Goal: Check status: Check status

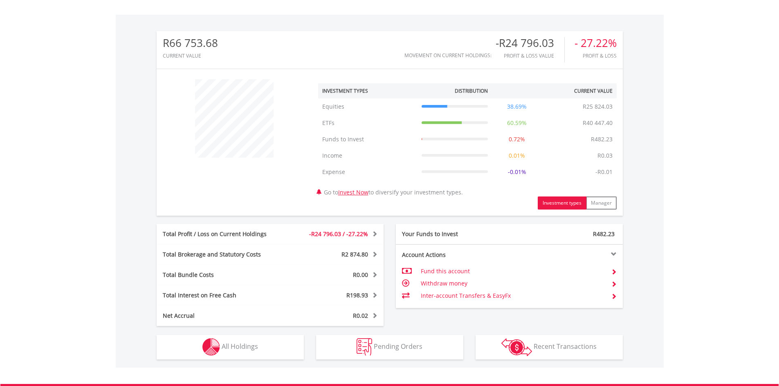
scroll to position [245, 0]
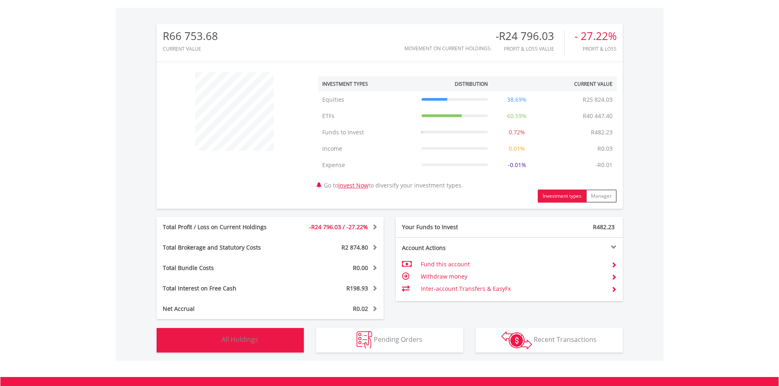
click at [235, 345] on button "Holdings All Holdings" at bounding box center [230, 340] width 147 height 25
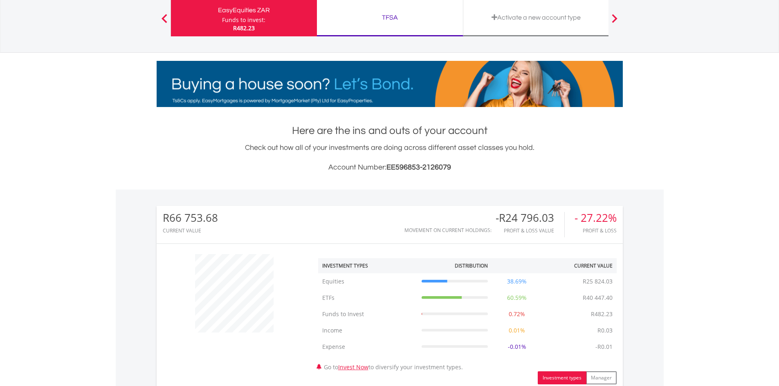
scroll to position [0, 0]
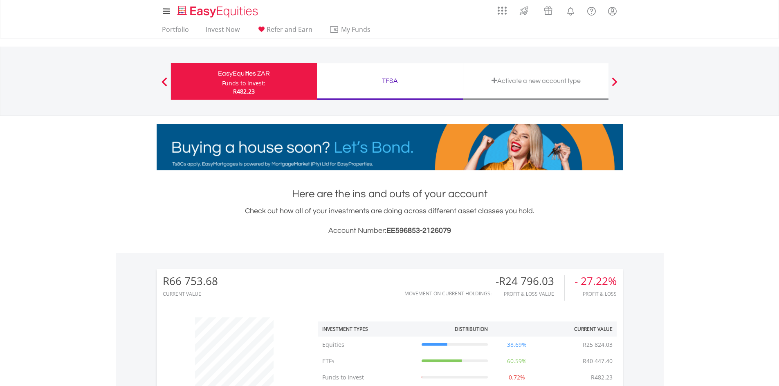
click at [381, 79] on div "TFSA" at bounding box center [390, 80] width 136 height 11
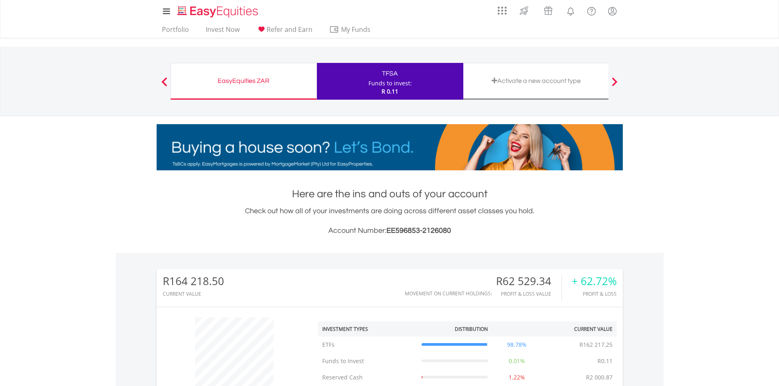
scroll to position [245, 0]
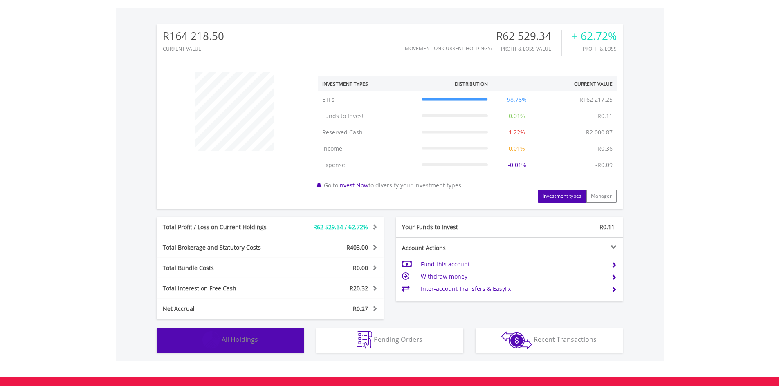
click at [264, 341] on button "Holdings All Holdings" at bounding box center [230, 340] width 147 height 25
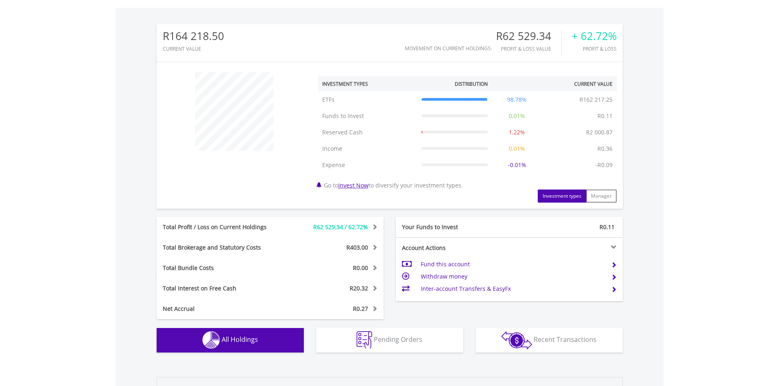
scroll to position [547, 0]
